Goal: Find contact information: Find contact information

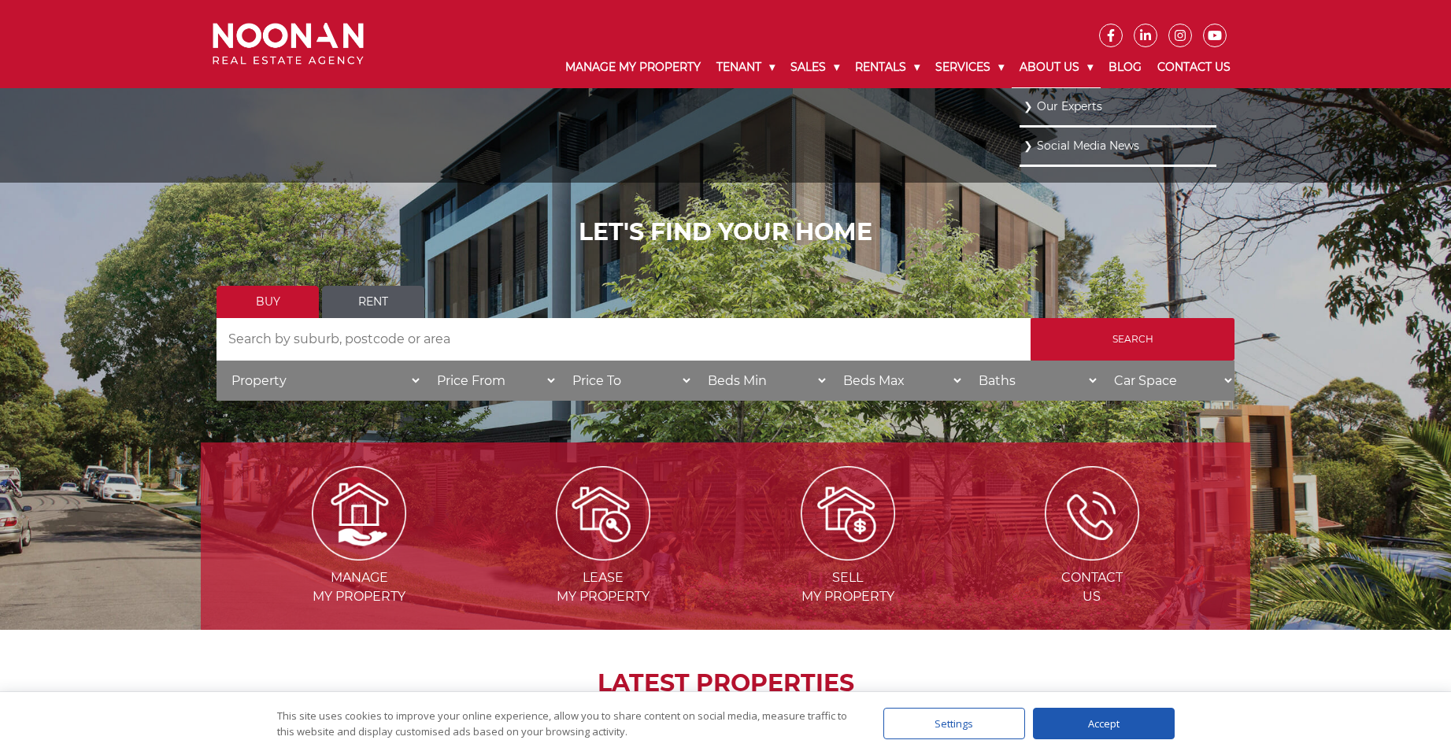
click at [1056, 66] on link "About Us" at bounding box center [1055, 67] width 89 height 41
click at [1052, 105] on link "Our Experts" at bounding box center [1117, 105] width 189 height 21
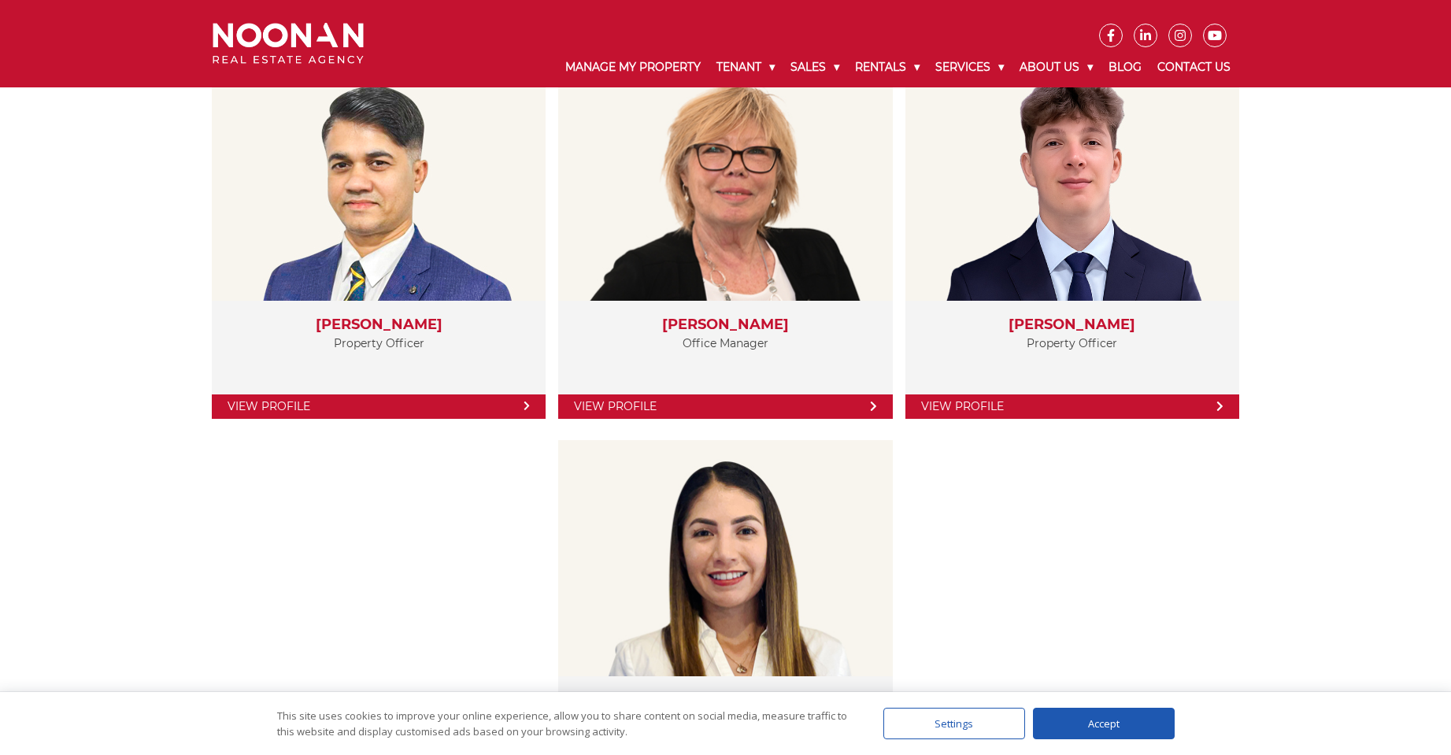
scroll to position [2755, 0]
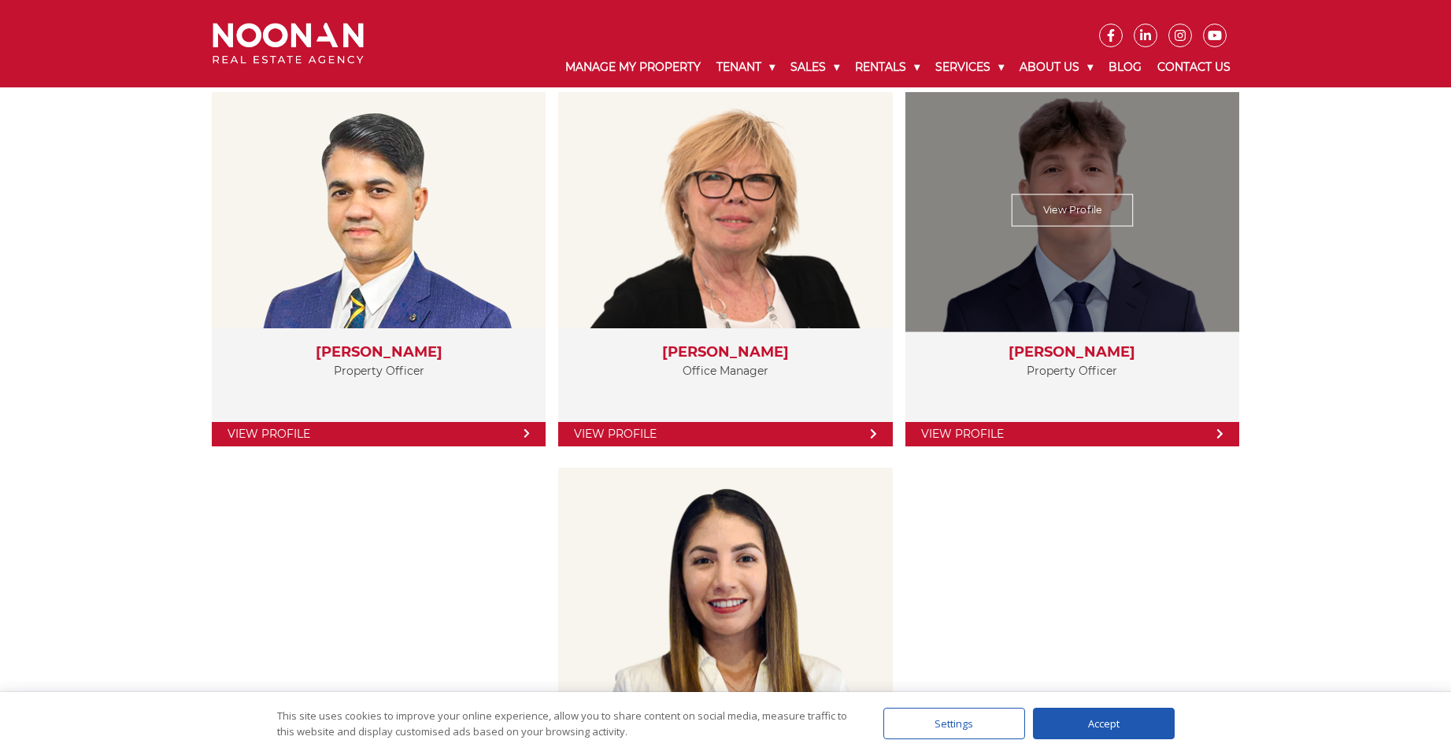
click at [1091, 270] on div "View Profile" at bounding box center [1072, 209] width 344 height 243
click at [1074, 215] on link "View Profile" at bounding box center [1072, 210] width 122 height 32
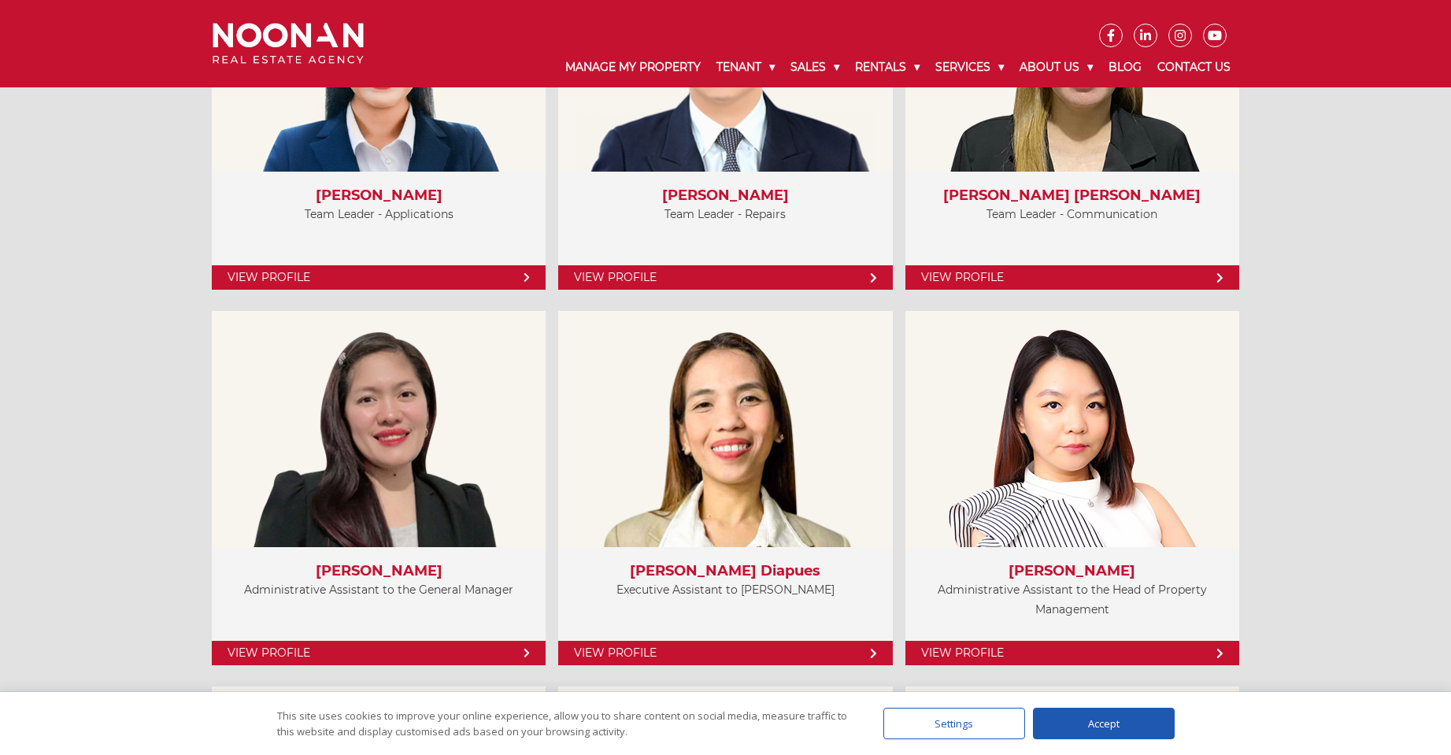
scroll to position [4172, 0]
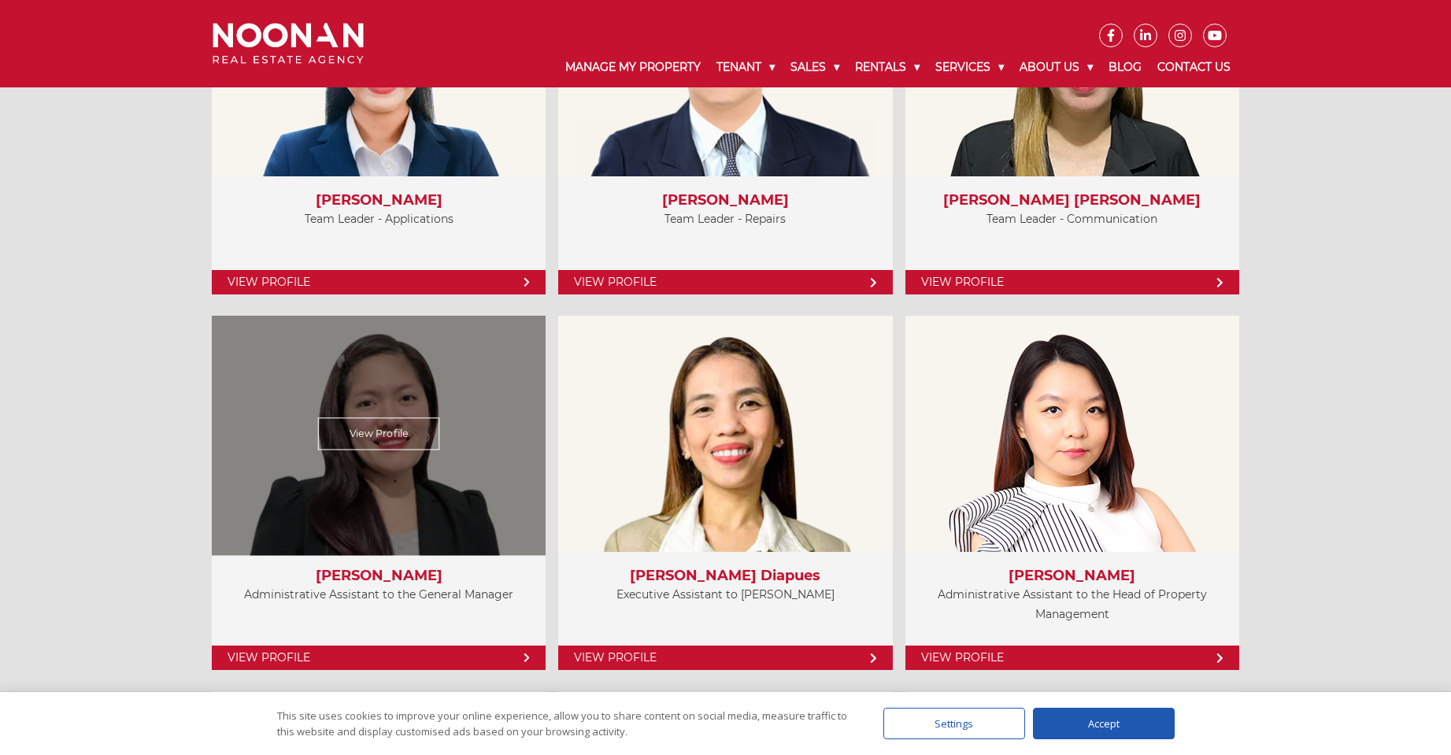
click at [295, 662] on link "View Profile" at bounding box center [379, 657] width 334 height 24
click at [496, 652] on link "View Profile" at bounding box center [379, 657] width 334 height 24
click at [382, 432] on link "View Profile" at bounding box center [379, 434] width 122 height 32
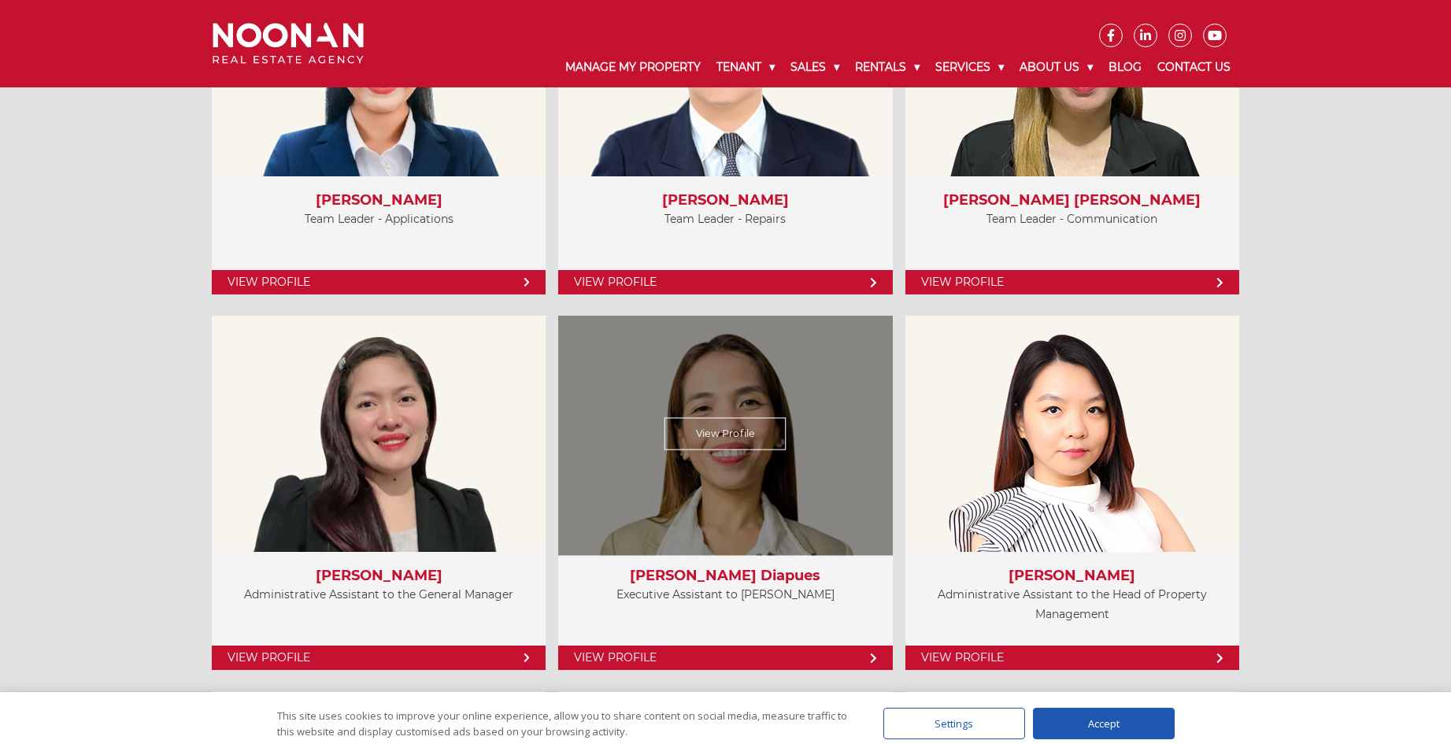
click at [716, 433] on link "View Profile" at bounding box center [725, 434] width 122 height 32
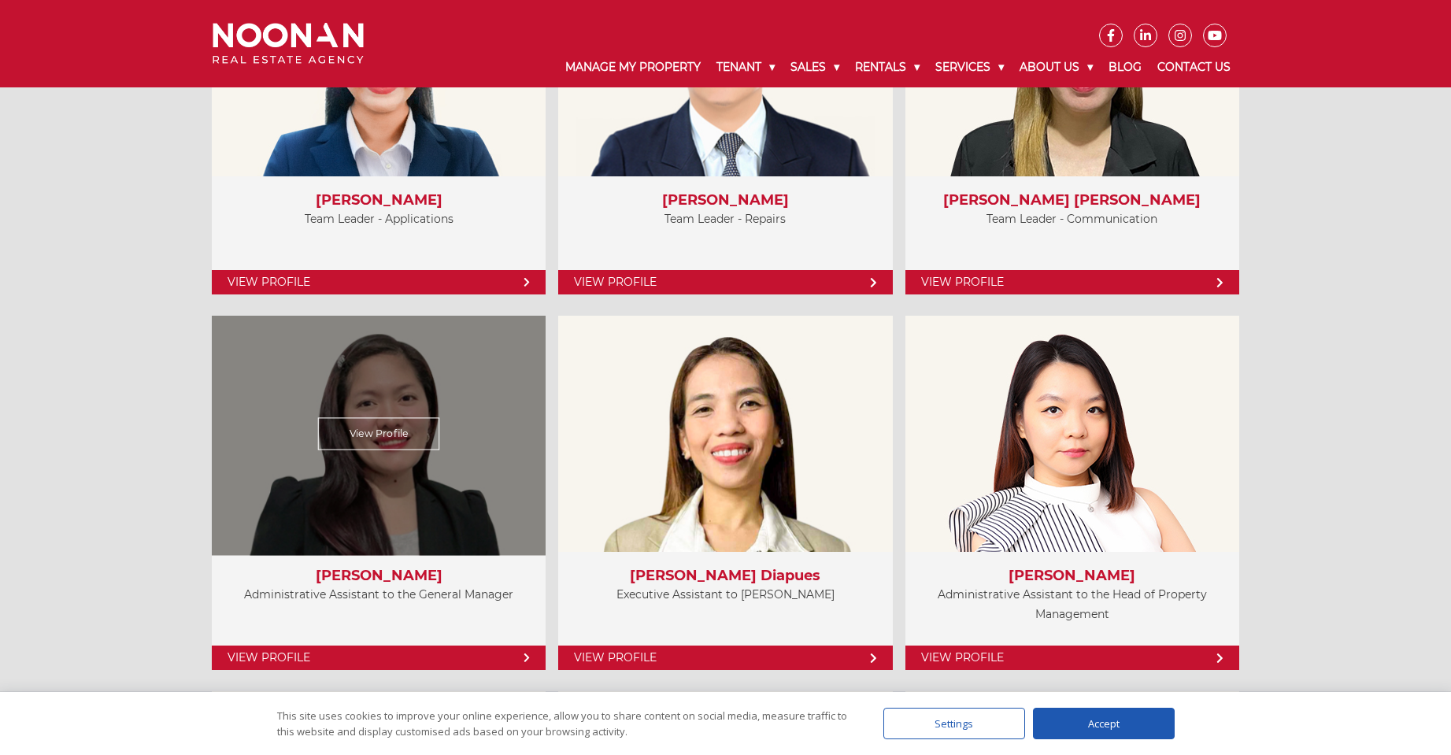
click at [358, 445] on link "View Profile" at bounding box center [379, 434] width 122 height 32
click at [364, 430] on link "View Profile" at bounding box center [379, 434] width 122 height 32
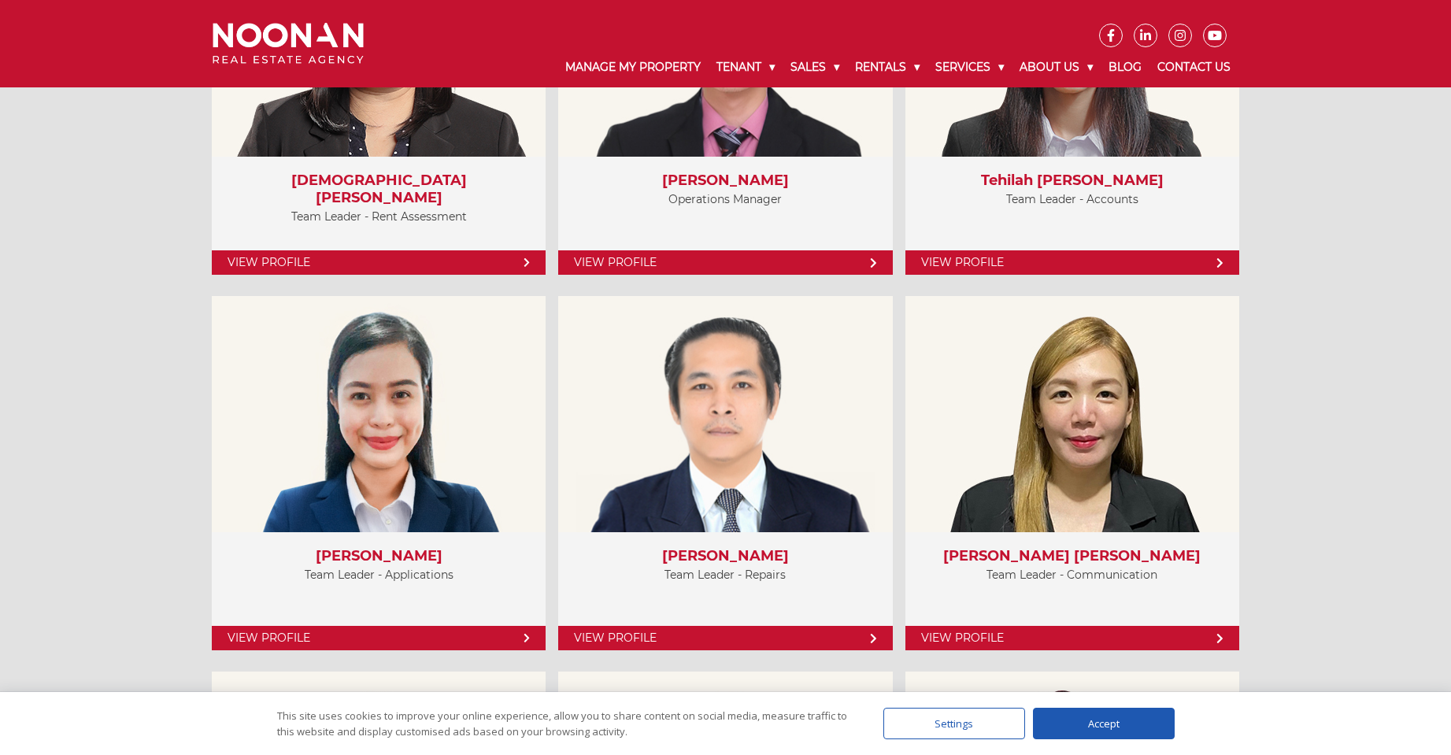
scroll to position [3857, 0]
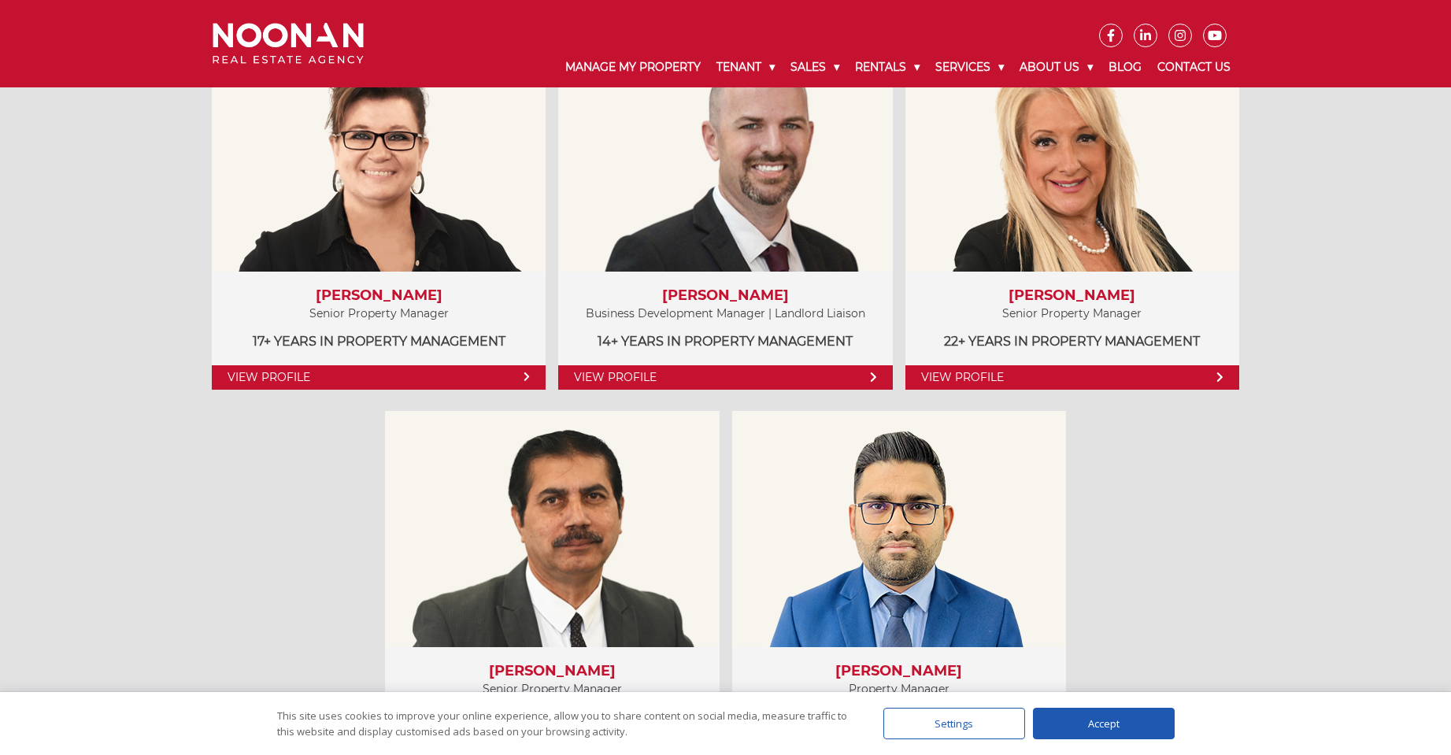
scroll to position [866, 0]
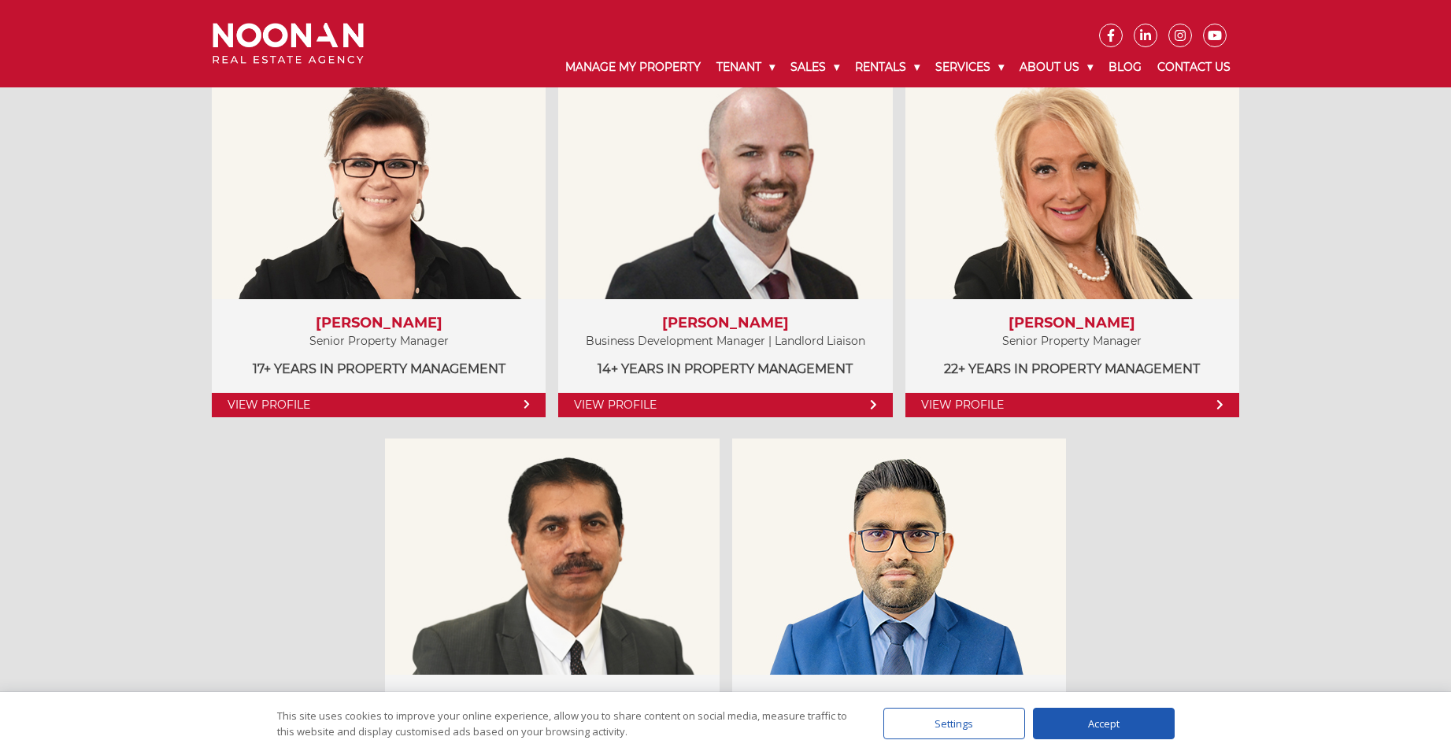
drag, startPoint x: 202, startPoint y: 571, endPoint x: 144, endPoint y: 573, distance: 57.5
click at [202, 571] on div "Property Managers View Profile Amela Sowinski Senior Property Manager 17+ years…" at bounding box center [725, 407] width 1049 height 889
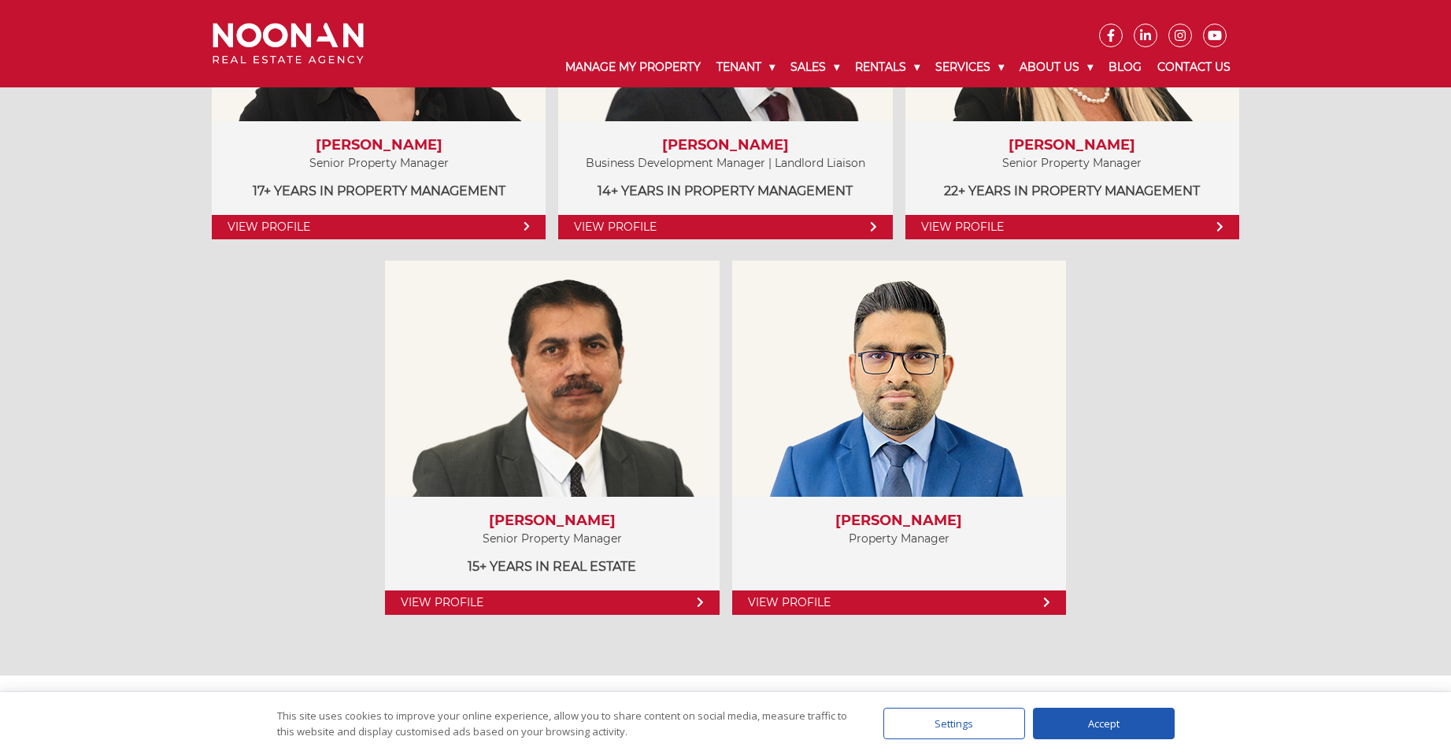
scroll to position [1102, 0]
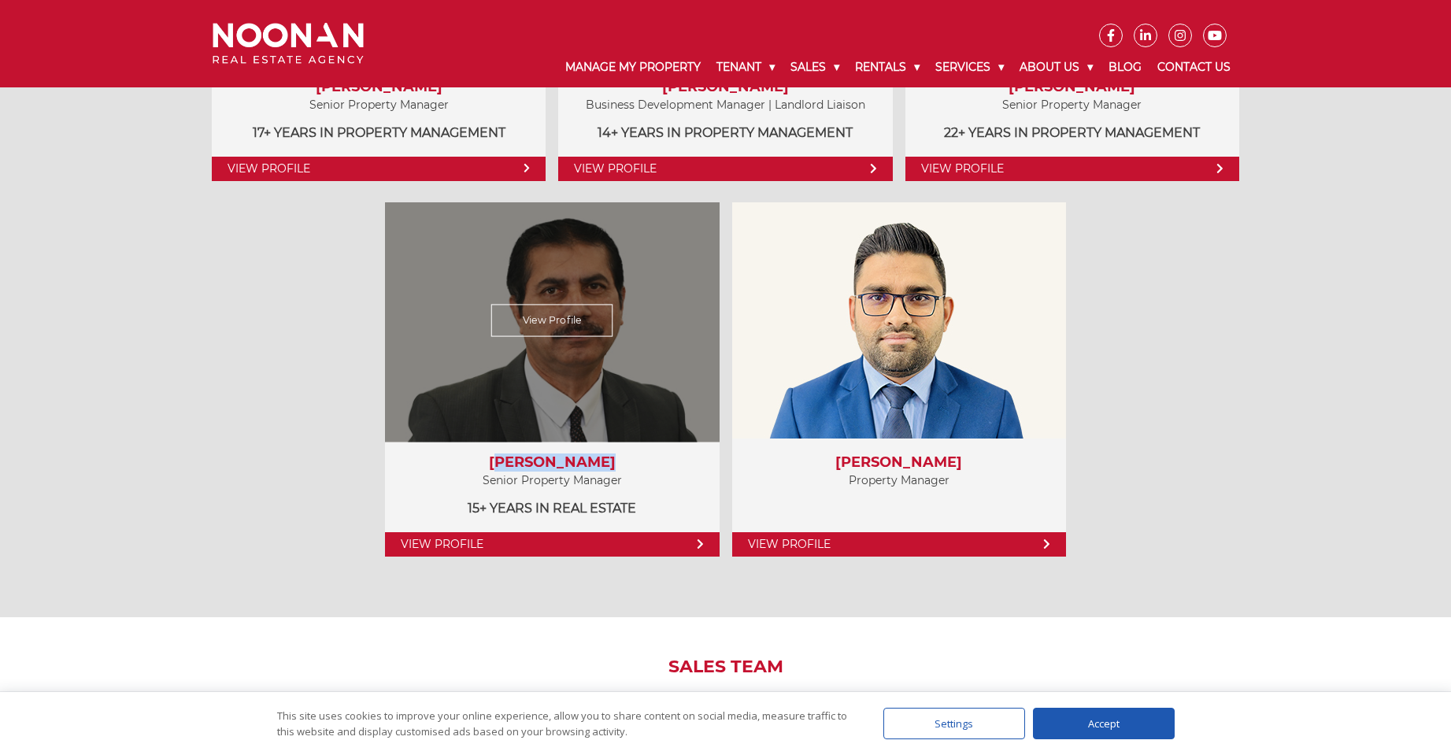
drag, startPoint x: 642, startPoint y: 470, endPoint x: 501, endPoint y: 466, distance: 140.2
click at [501, 466] on h3 "Vidhan Verma" at bounding box center [552, 462] width 302 height 17
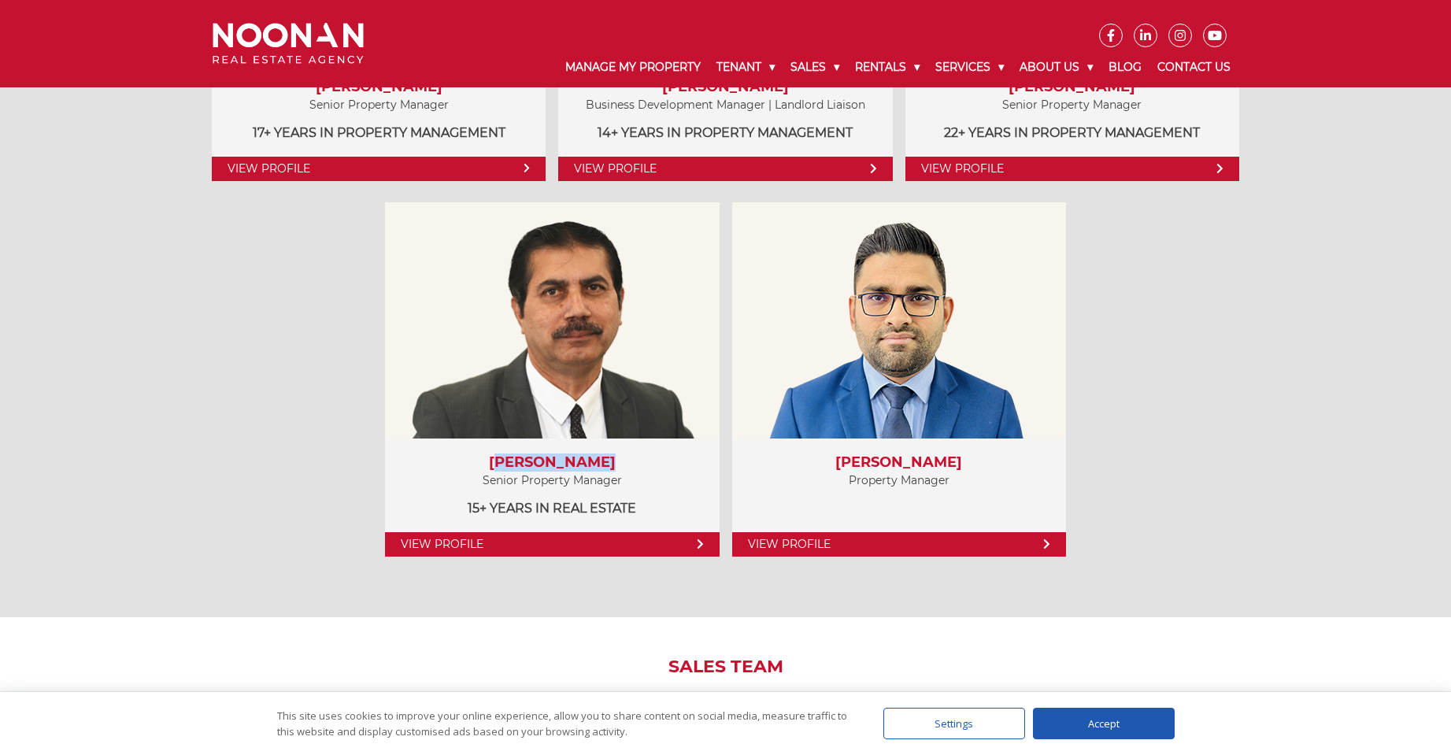
copy h3 "Vidhan Verma"
click at [1315, 218] on div "Property Managers View Profile Amela Sowinski Senior Property Manager 17+ years…" at bounding box center [725, 171] width 1451 height 889
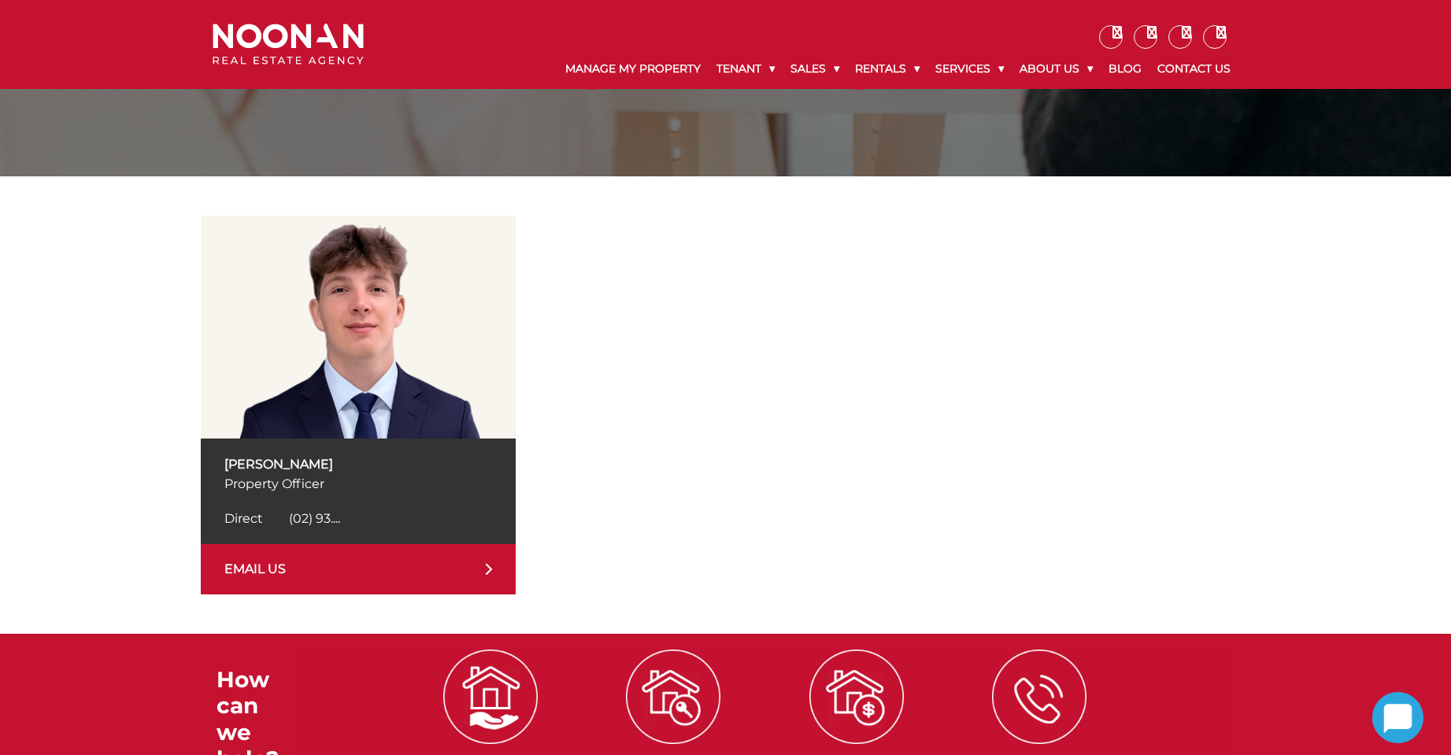
scroll to position [157, 0]
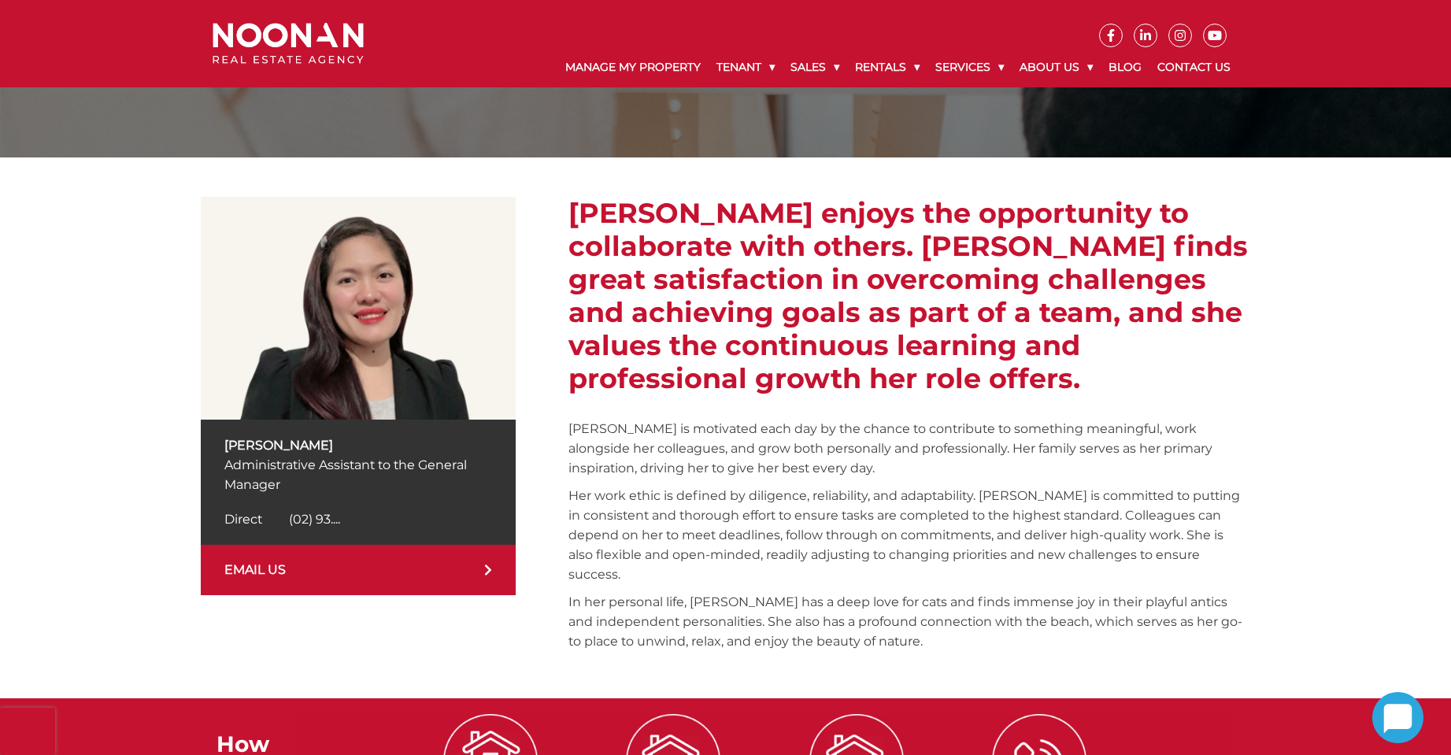
scroll to position [156, 0]
